Goal: Transaction & Acquisition: Purchase product/service

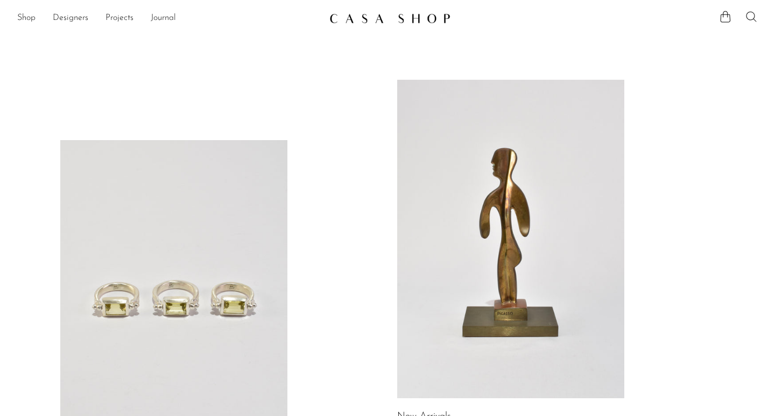
click at [756, 20] on icon at bounding box center [751, 16] width 13 height 13
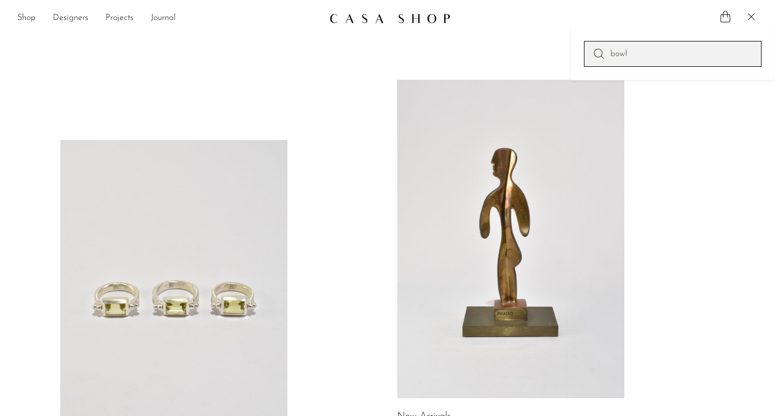
type input "bowl"
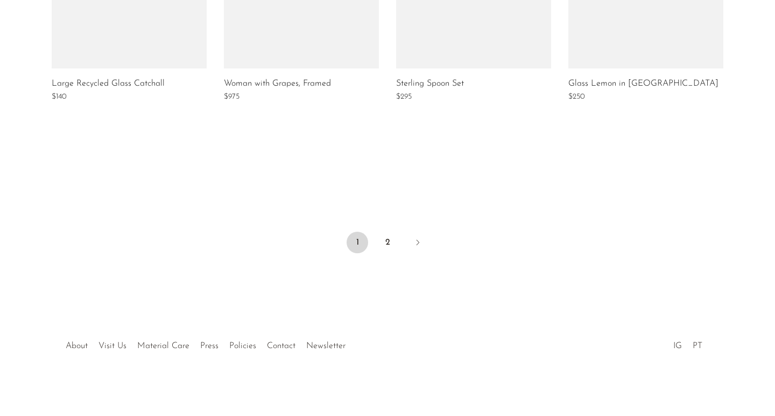
scroll to position [917, 0]
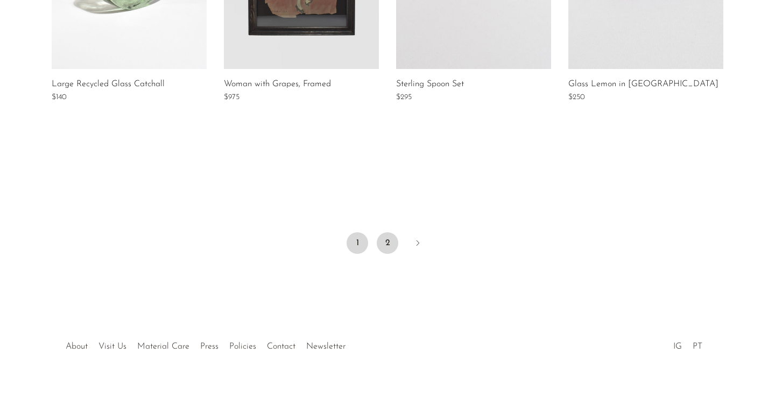
click at [387, 242] on link "2" at bounding box center [388, 243] width 22 height 22
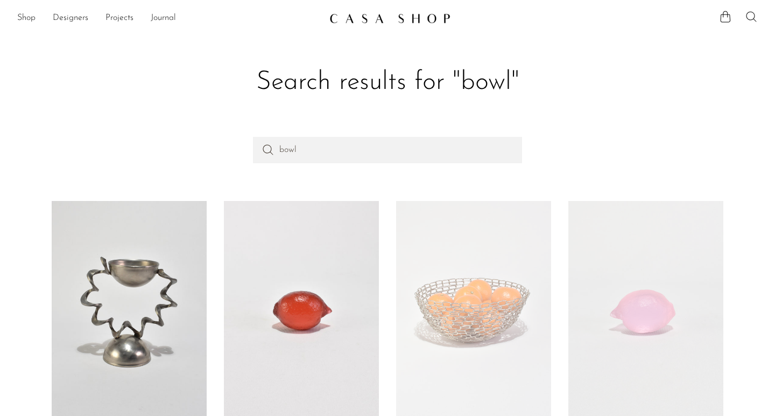
click at [746, 15] on icon at bounding box center [751, 16] width 13 height 13
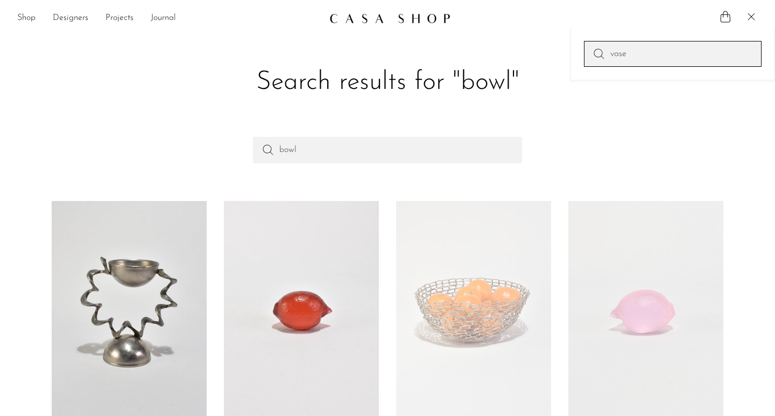
type input "vase"
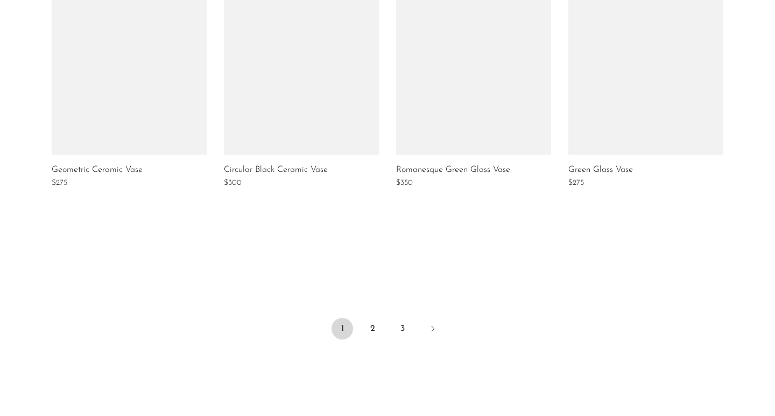
scroll to position [838, 0]
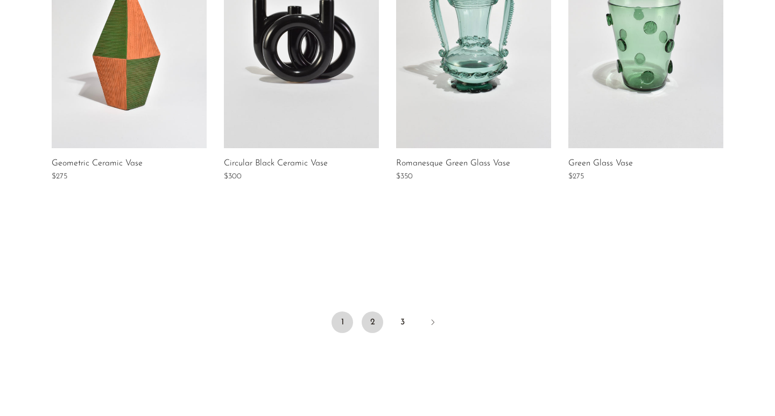
click at [372, 324] on link "2" at bounding box center [373, 322] width 22 height 22
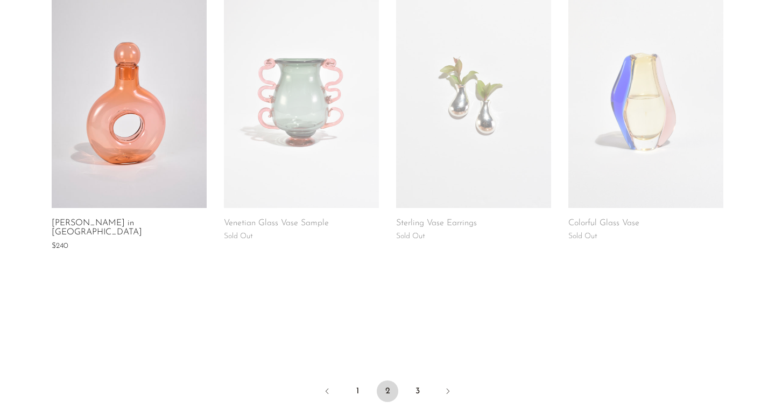
scroll to position [780, 0]
click at [421, 381] on link "3" at bounding box center [418, 390] width 22 height 22
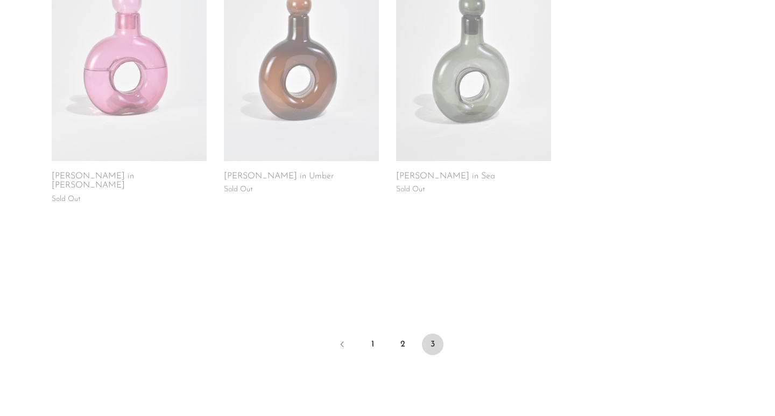
scroll to position [557, 0]
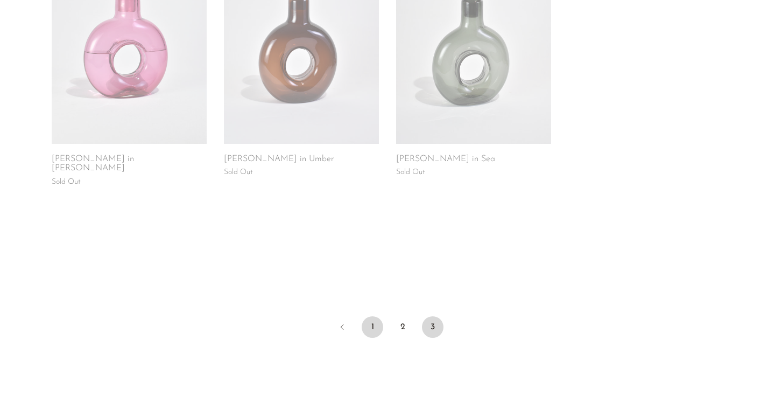
click at [376, 318] on link "1" at bounding box center [373, 327] width 22 height 22
